Goal: Transaction & Acquisition: Purchase product/service

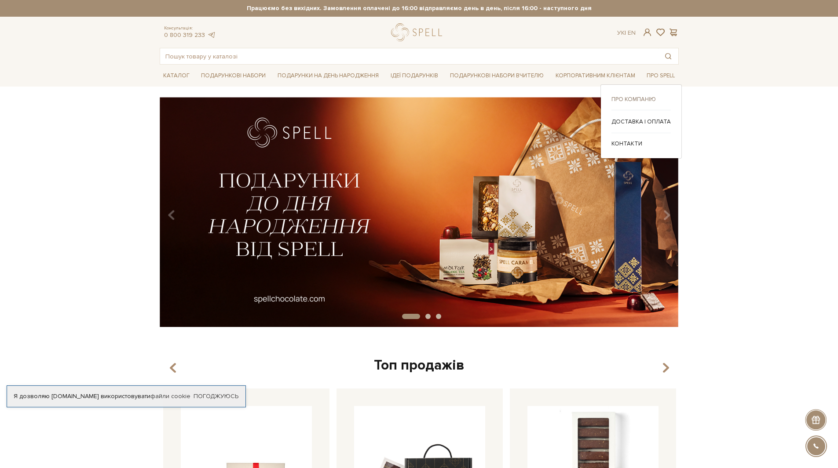
click at [637, 96] on link "Про компанію" at bounding box center [640, 99] width 59 height 8
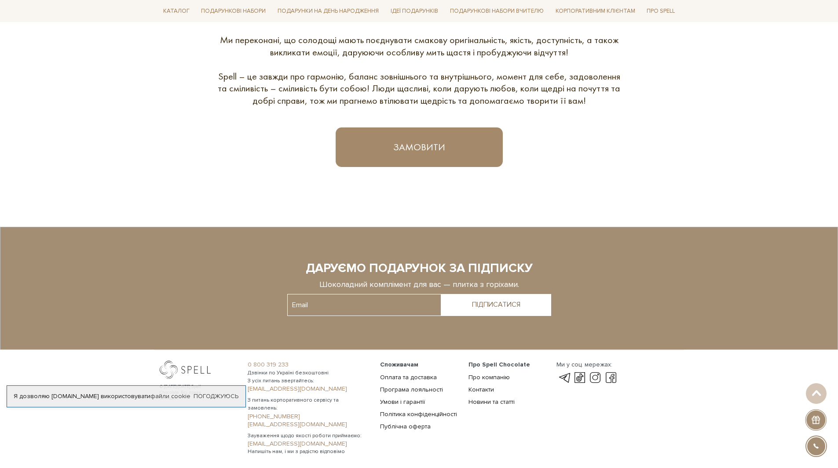
scroll to position [560, 0]
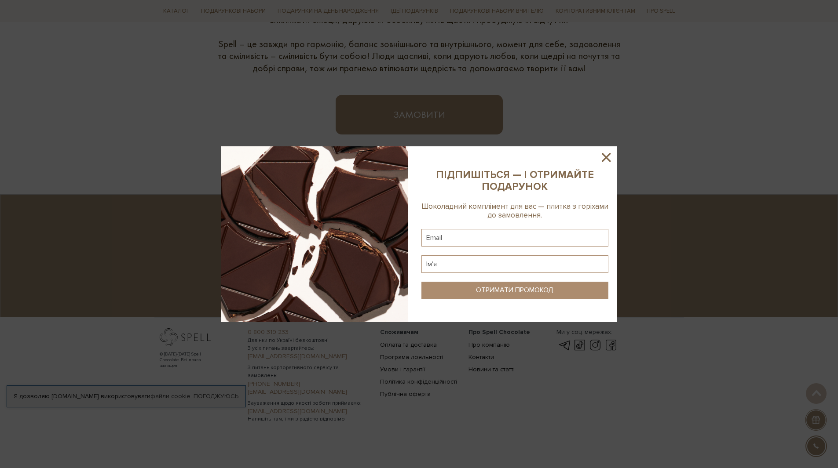
click at [604, 158] on icon at bounding box center [606, 157] width 15 height 15
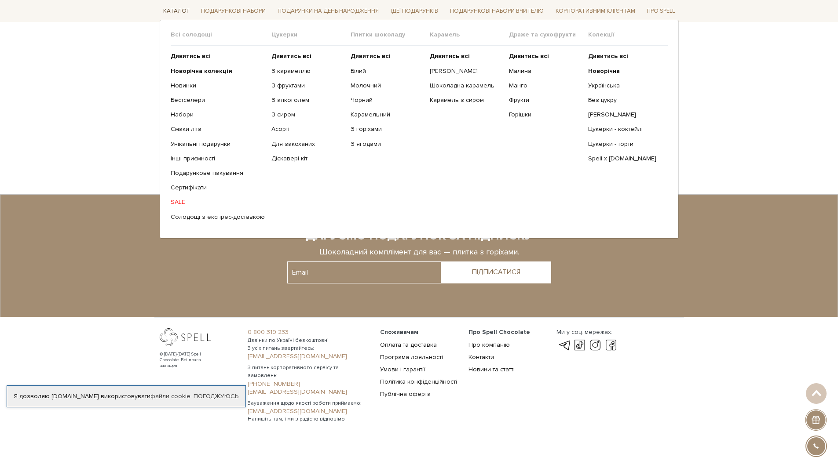
click at [179, 11] on link "Каталог" at bounding box center [176, 11] width 33 height 14
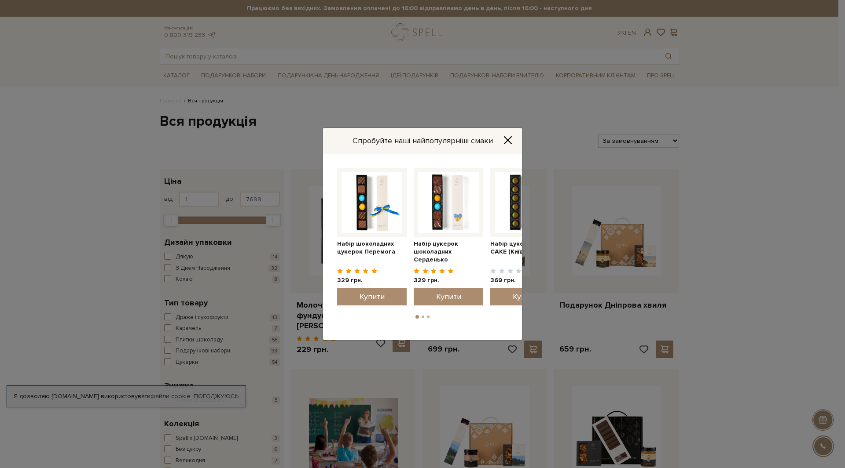
click at [510, 139] on icon "Close" at bounding box center [507, 140] width 7 height 7
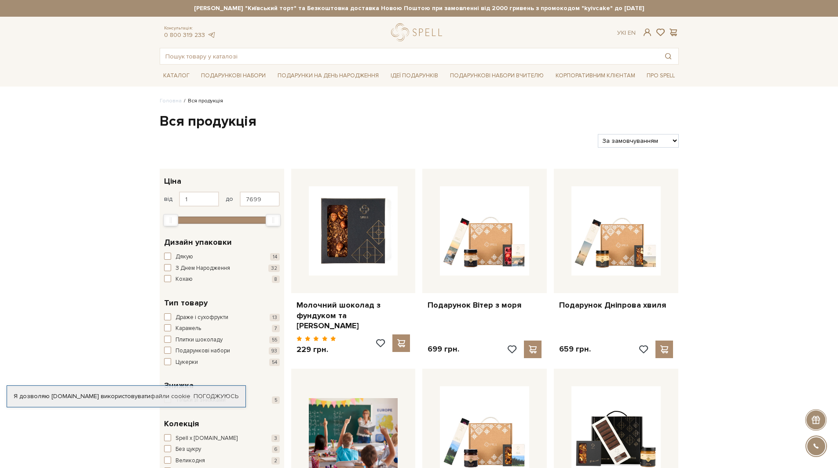
click at [209, 59] on input "text" at bounding box center [409, 56] width 498 height 16
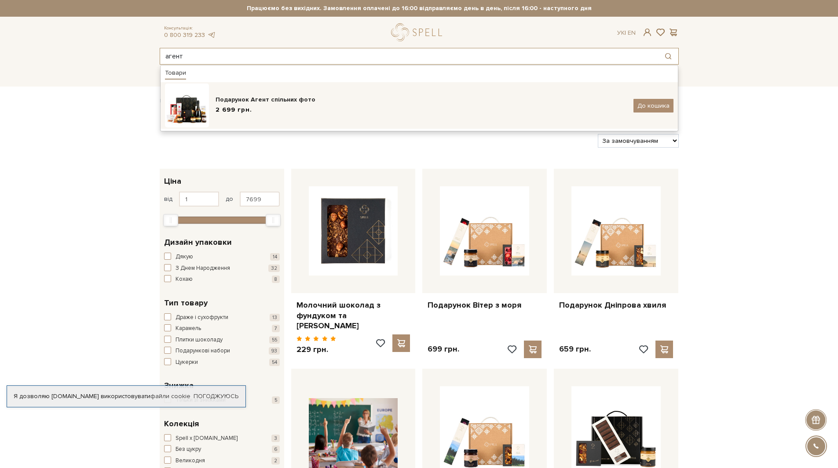
type input "агент"
click at [246, 107] on span "2 699 грн." at bounding box center [234, 110] width 37 height 9
